Goal: Task Accomplishment & Management: Manage account settings

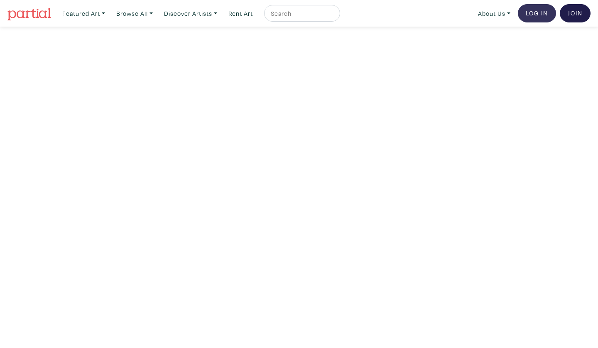
click at [535, 16] on link "Log In" at bounding box center [537, 13] width 38 height 18
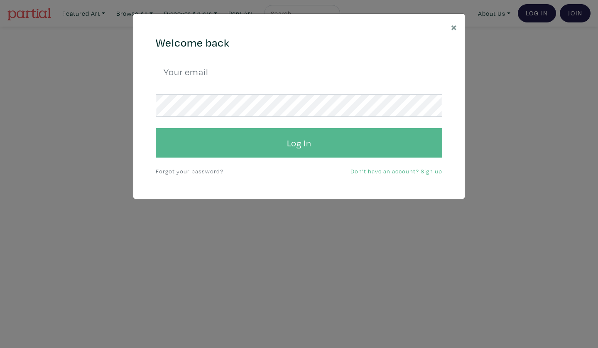
click at [294, 144] on button "Log In" at bounding box center [299, 143] width 287 height 30
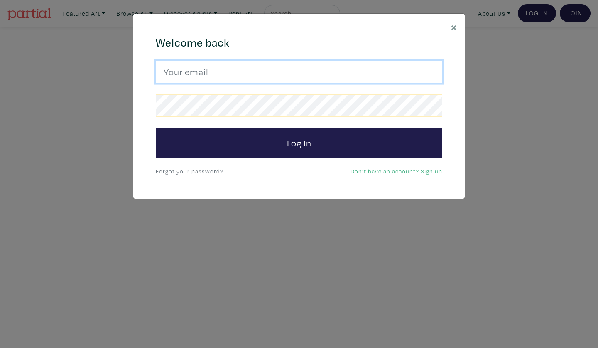
click at [221, 79] on input "email" at bounding box center [299, 72] width 287 height 22
type input "maryart48@gmail.com"
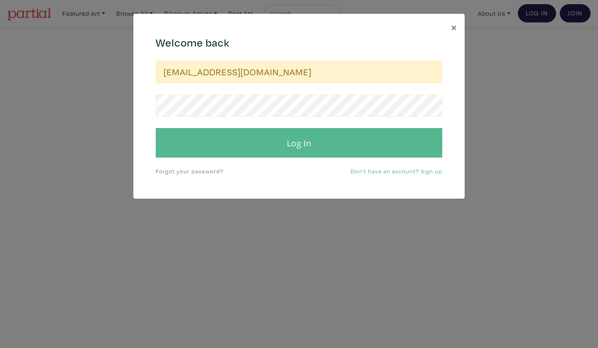
click at [294, 146] on button "Log In" at bounding box center [299, 143] width 287 height 30
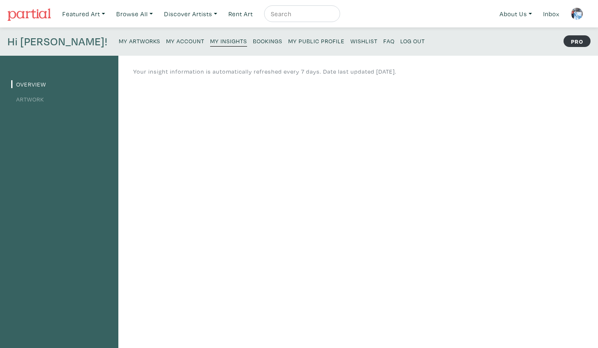
click at [119, 42] on small "My Artworks" at bounding box center [140, 41] width 42 height 8
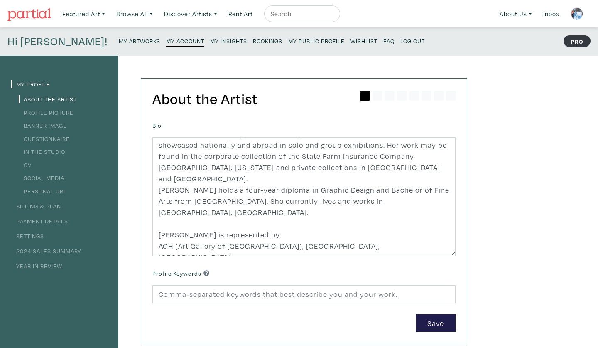
scroll to position [40, 0]
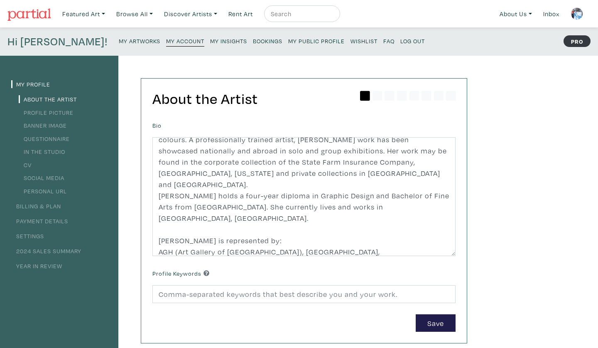
click at [29, 82] on link "My Profile" at bounding box center [30, 84] width 39 height 8
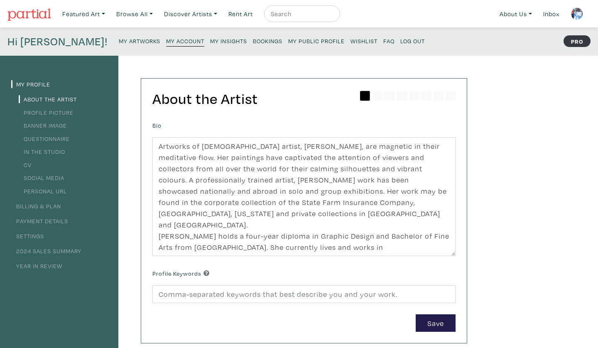
click at [119, 40] on small "My Artworks" at bounding box center [140, 41] width 42 height 8
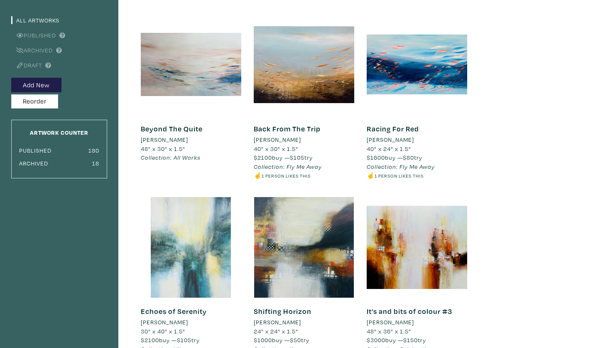
scroll to position [85, 0]
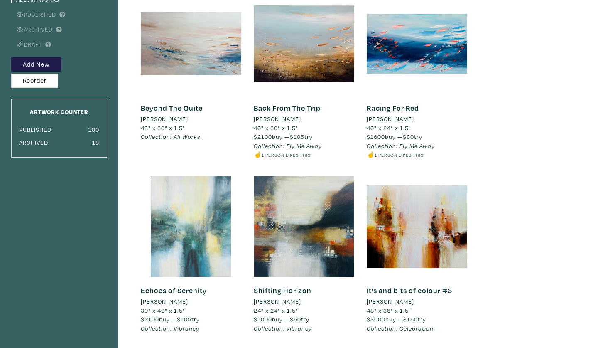
click at [192, 253] on div at bounding box center [191, 226] width 100 height 100
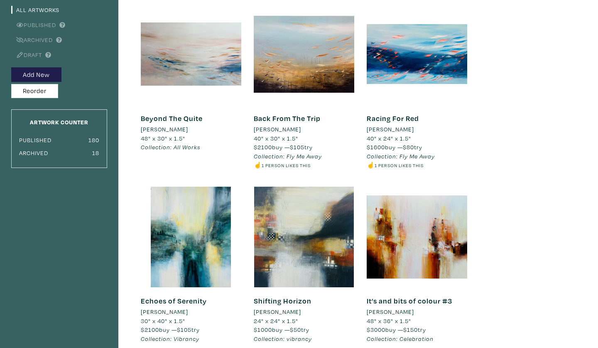
scroll to position [74, 0]
click at [37, 95] on button "Reorder" at bounding box center [34, 91] width 47 height 15
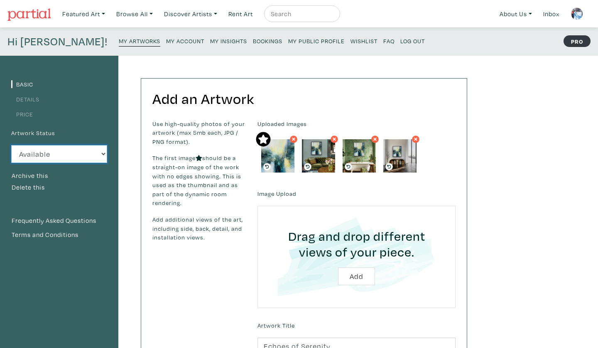
select select "3"
click at [119, 42] on small "My Artworks" at bounding box center [140, 41] width 42 height 8
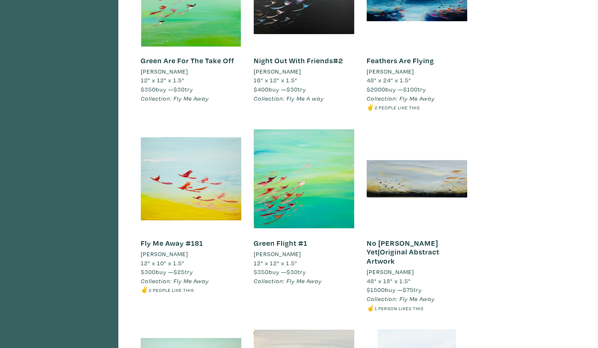
scroll to position [866, 0]
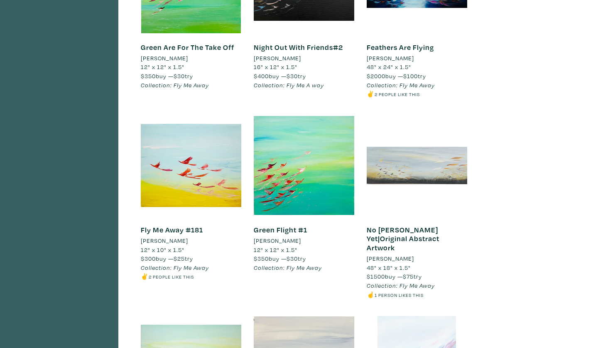
click at [409, 160] on div at bounding box center [417, 165] width 100 height 100
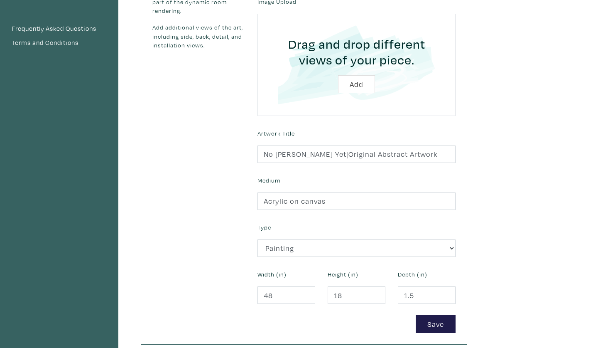
scroll to position [181, 0]
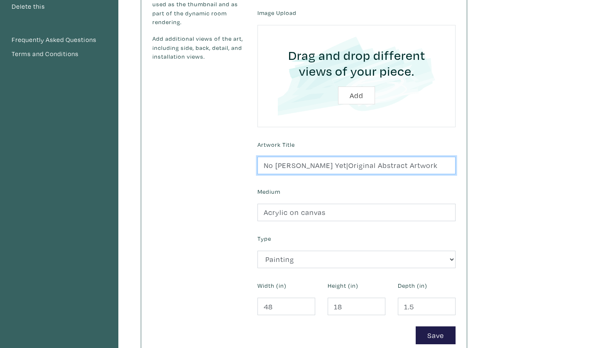
click at [305, 166] on input "No [PERSON_NAME] Yet|Original Abstract Artwork" at bounding box center [356, 166] width 198 height 18
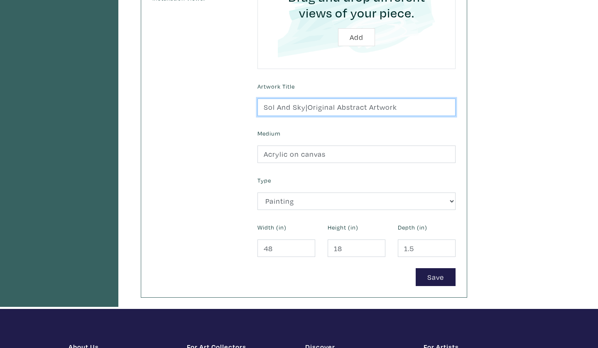
scroll to position [234, 0]
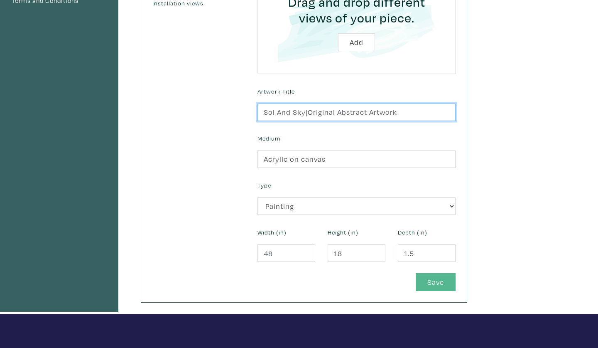
type input "Sol And Sky|Original Abstract Artwork"
click at [426, 286] on button "Save" at bounding box center [436, 282] width 40 height 18
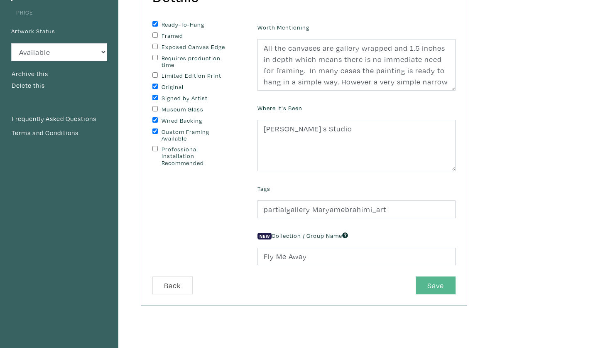
scroll to position [102, 0]
click at [427, 286] on button "Save" at bounding box center [436, 285] width 40 height 18
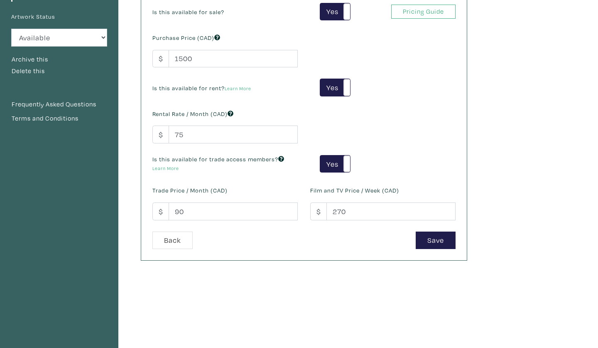
scroll to position [115, 0]
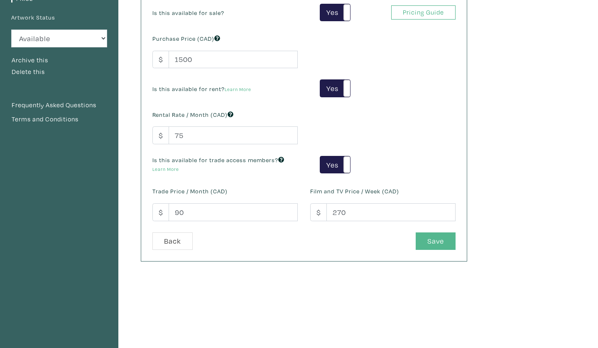
click at [442, 237] on button "Save" at bounding box center [436, 241] width 40 height 18
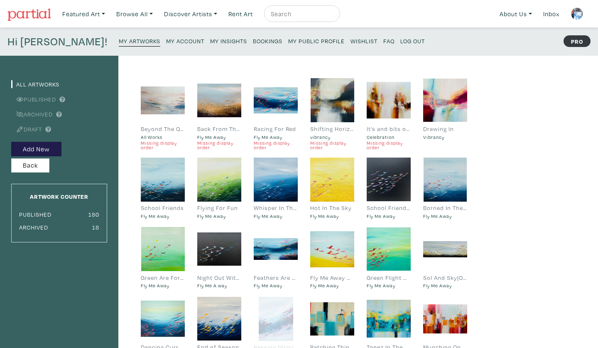
click at [119, 43] on small "My Artworks" at bounding box center [140, 41] width 42 height 8
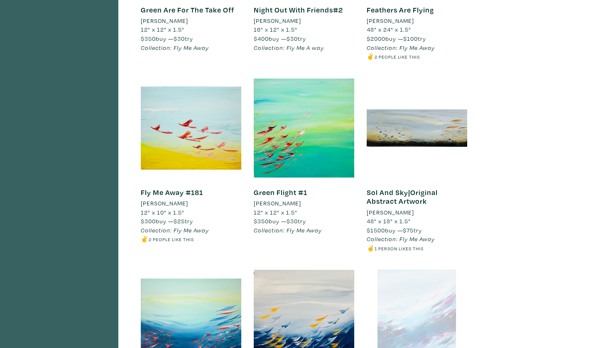
scroll to position [904, 0]
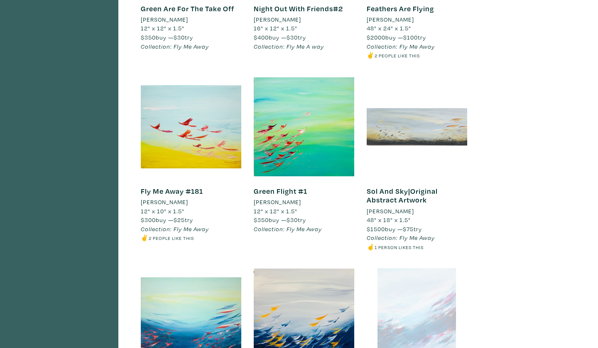
click at [405, 122] on div at bounding box center [417, 126] width 100 height 100
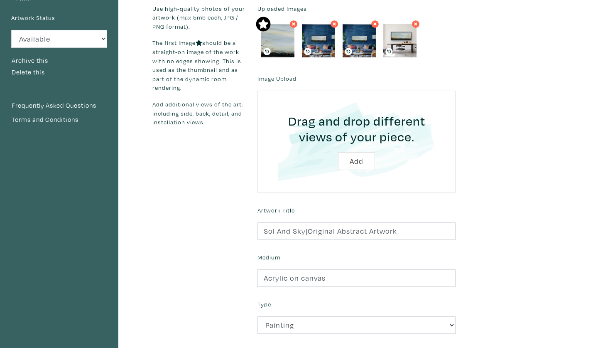
scroll to position [115, 0]
click at [333, 23] on icon at bounding box center [334, 23] width 5 height 7
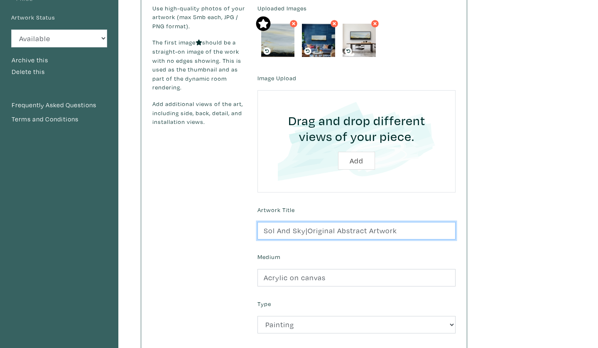
drag, startPoint x: 272, startPoint y: 230, endPoint x: 279, endPoint y: 266, distance: 36.8
click at [272, 234] on input "Sol And Sky|Original Abstract Artwork" at bounding box center [356, 231] width 198 height 18
click at [304, 245] on form "Uploaded Images Image Upload Drag and drop different views of your piece. Add A…" at bounding box center [356, 206] width 211 height 405
click at [271, 230] on input "Sol And Sky|Original Abstract Artwork" at bounding box center [356, 231] width 198 height 18
click at [399, 230] on input "Soil And Sky|Original Abstract Artwork" at bounding box center [356, 231] width 198 height 18
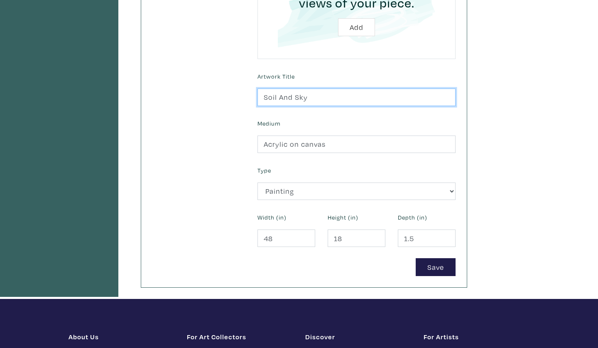
scroll to position [249, 0]
type input "Soil And Sky"
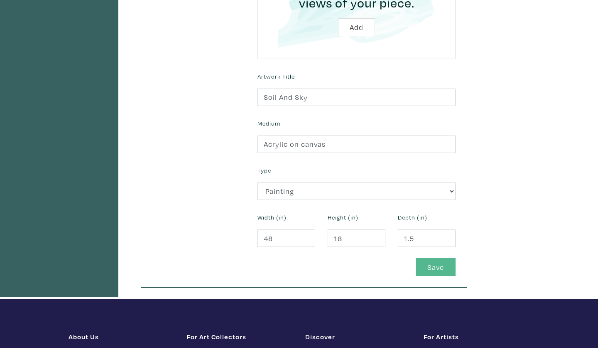
click at [429, 269] on button "Save" at bounding box center [436, 267] width 40 height 18
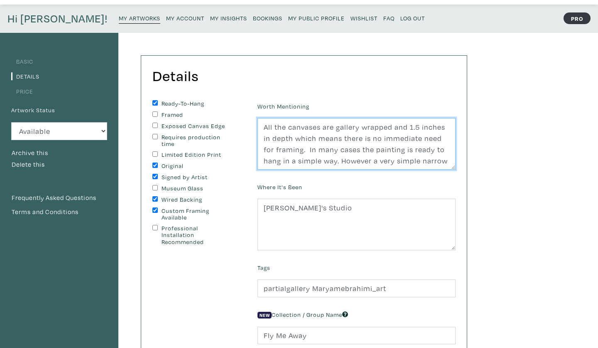
click at [262, 127] on textarea "All the canvases are gallery wrapped and 1.5 inches in depth which means there …" at bounding box center [356, 143] width 198 height 51
paste textarea "Inspred by the rhythm of migration, this piece reflects the beauty of movement,…"
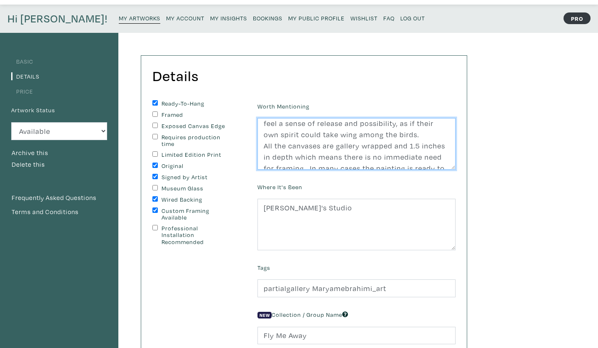
click at [400, 125] on textarea "All the canvases are gallery wrapped and 1.5 inches in depth which means there …" at bounding box center [356, 143] width 198 height 51
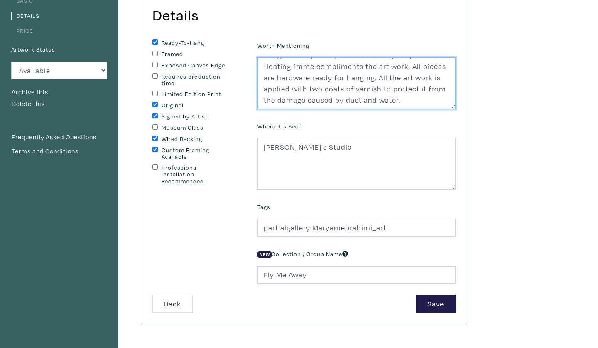
scroll to position [84, 0]
type textarea "Inspred by the rhythm of migration, this piece reflects the beauty of movement,…"
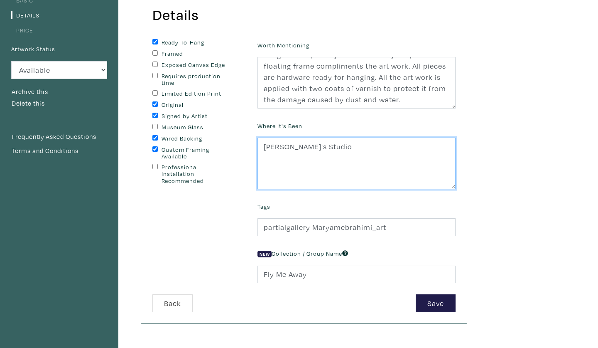
click at [334, 148] on textarea "Maryam's Studio" at bounding box center [356, 162] width 198 height 51
type textarea "Maryam's Studio Saatchi Online Gallery"
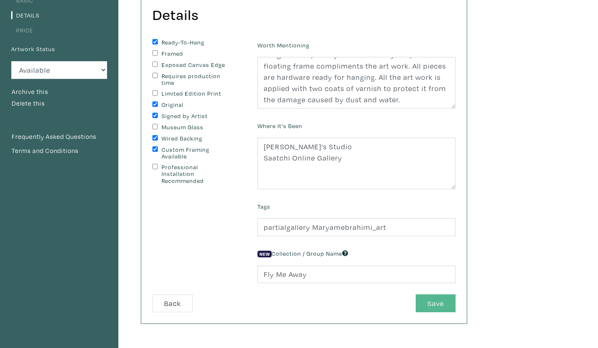
click at [428, 304] on button "Save" at bounding box center [436, 303] width 40 height 18
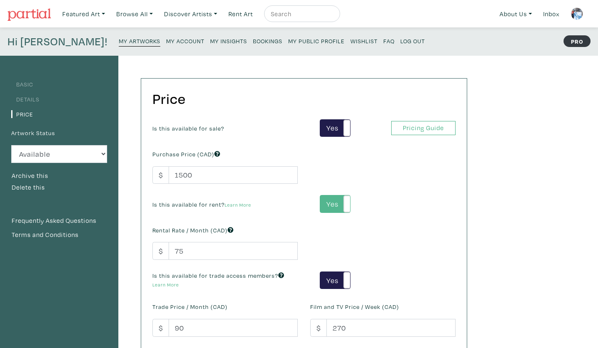
click at [336, 196] on label "Yes" at bounding box center [334, 203] width 29 height 17
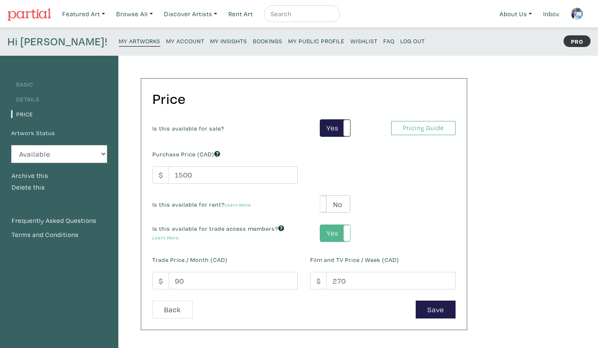
click at [331, 228] on label "Yes" at bounding box center [334, 233] width 29 height 17
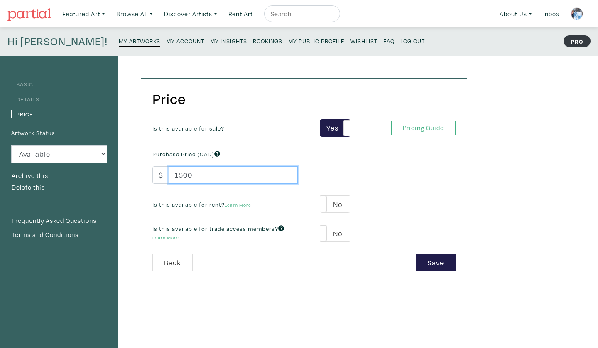
click at [183, 173] on input "1500" at bounding box center [233, 175] width 129 height 18
type input "1700"
click at [336, 201] on label "No" at bounding box center [334, 203] width 29 height 17
type input "85"
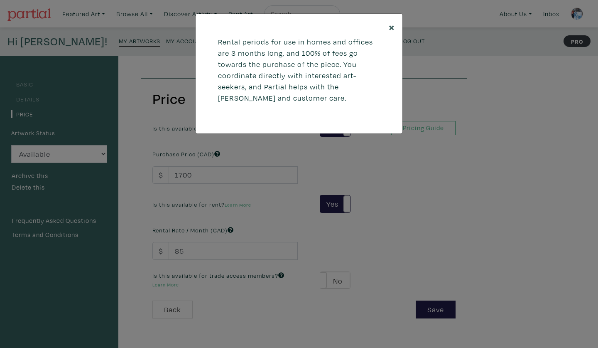
click at [388, 27] on button "×" at bounding box center [391, 27] width 21 height 26
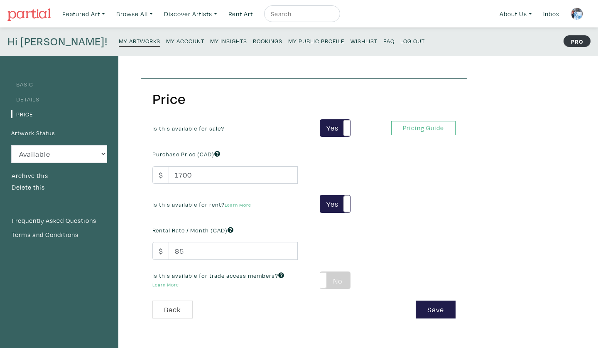
click at [339, 281] on label "No" at bounding box center [334, 280] width 29 height 17
type input "102"
type input "306"
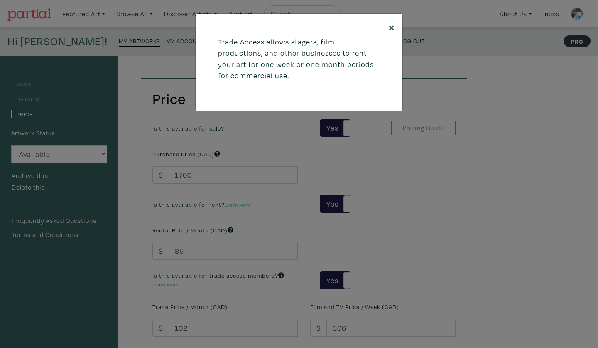
click at [391, 26] on span "×" at bounding box center [392, 27] width 6 height 15
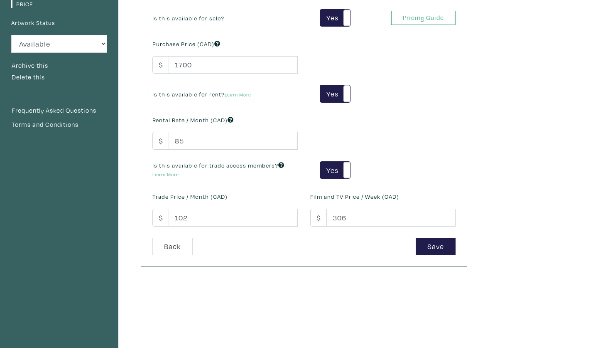
scroll to position [110, 0]
click at [436, 245] on button "Save" at bounding box center [436, 246] width 40 height 18
